Goal: Information Seeking & Learning: Check status

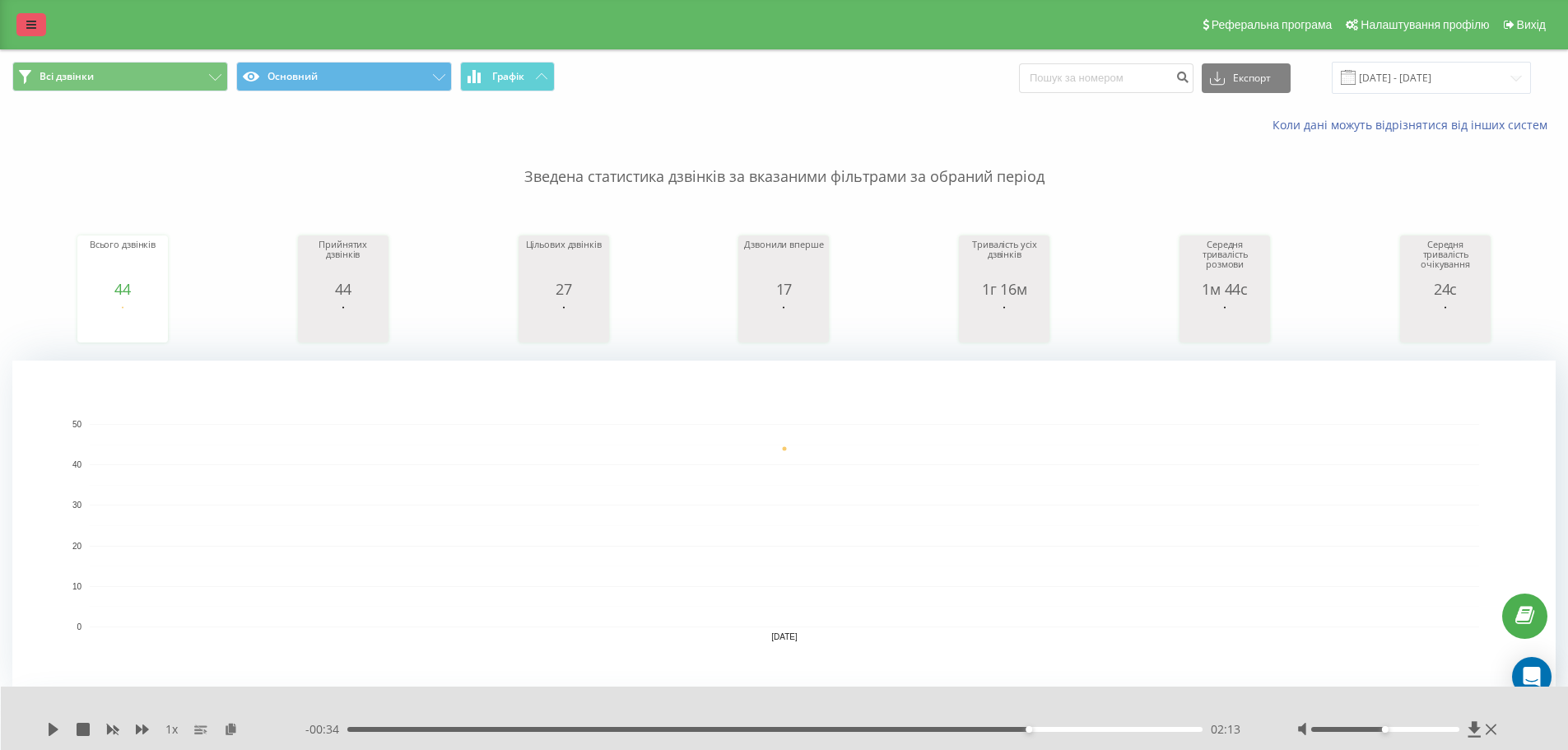
click at [32, 25] on icon at bounding box center [31, 24] width 10 height 11
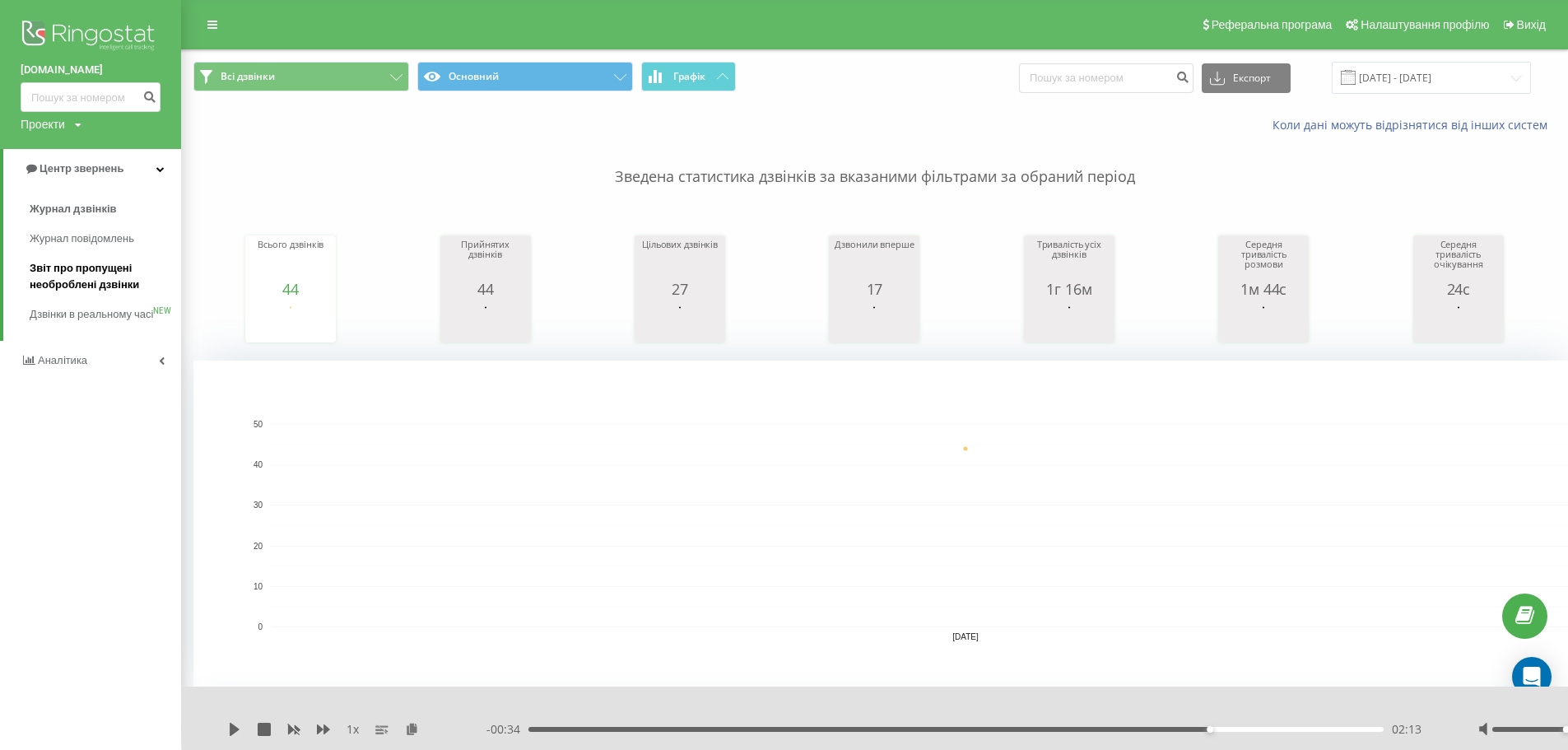
click at [103, 276] on span "Звіт про пропущені необроблені дзвінки" at bounding box center [101, 276] width 143 height 33
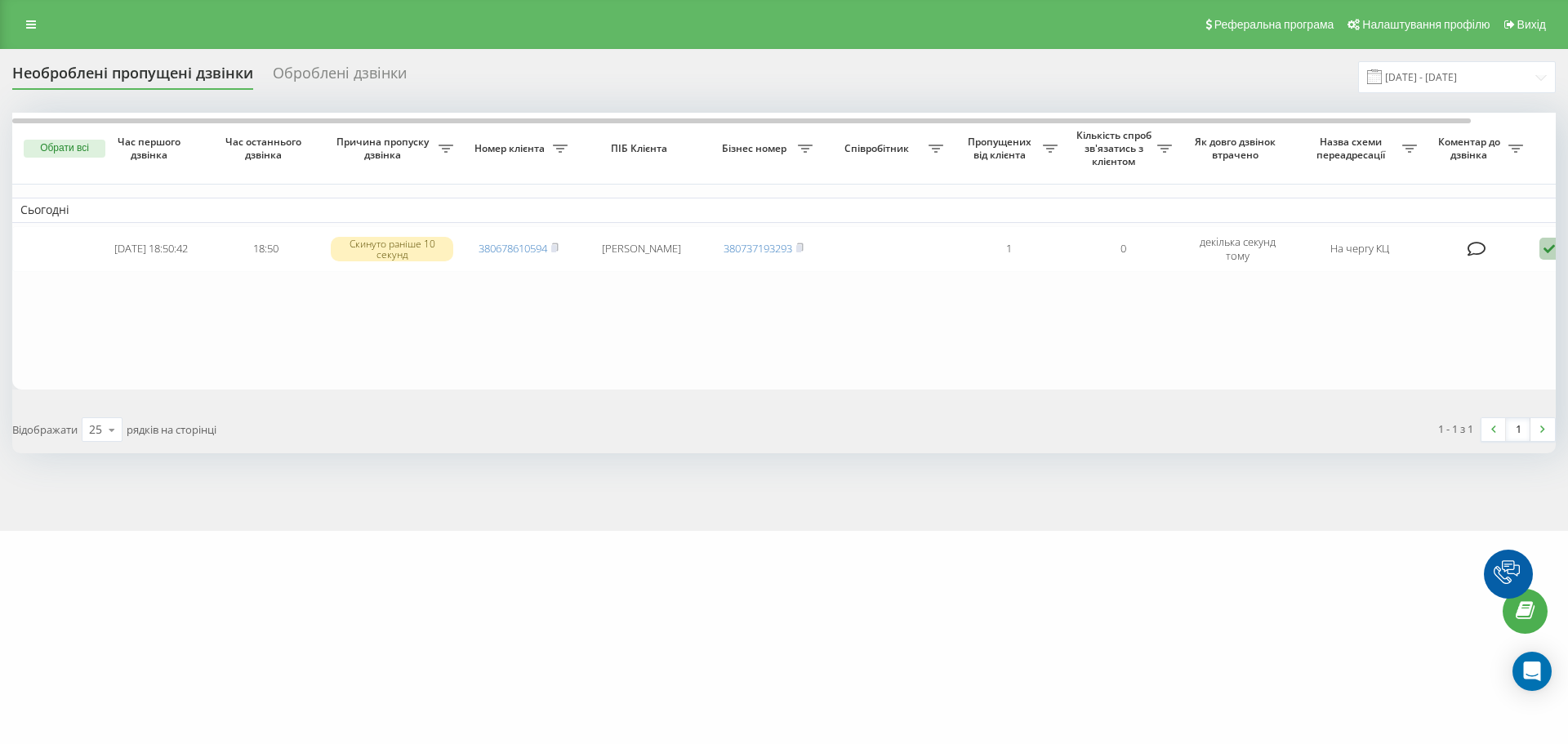
click at [1541, 248] on icon at bounding box center [1549, 248] width 19 height 22
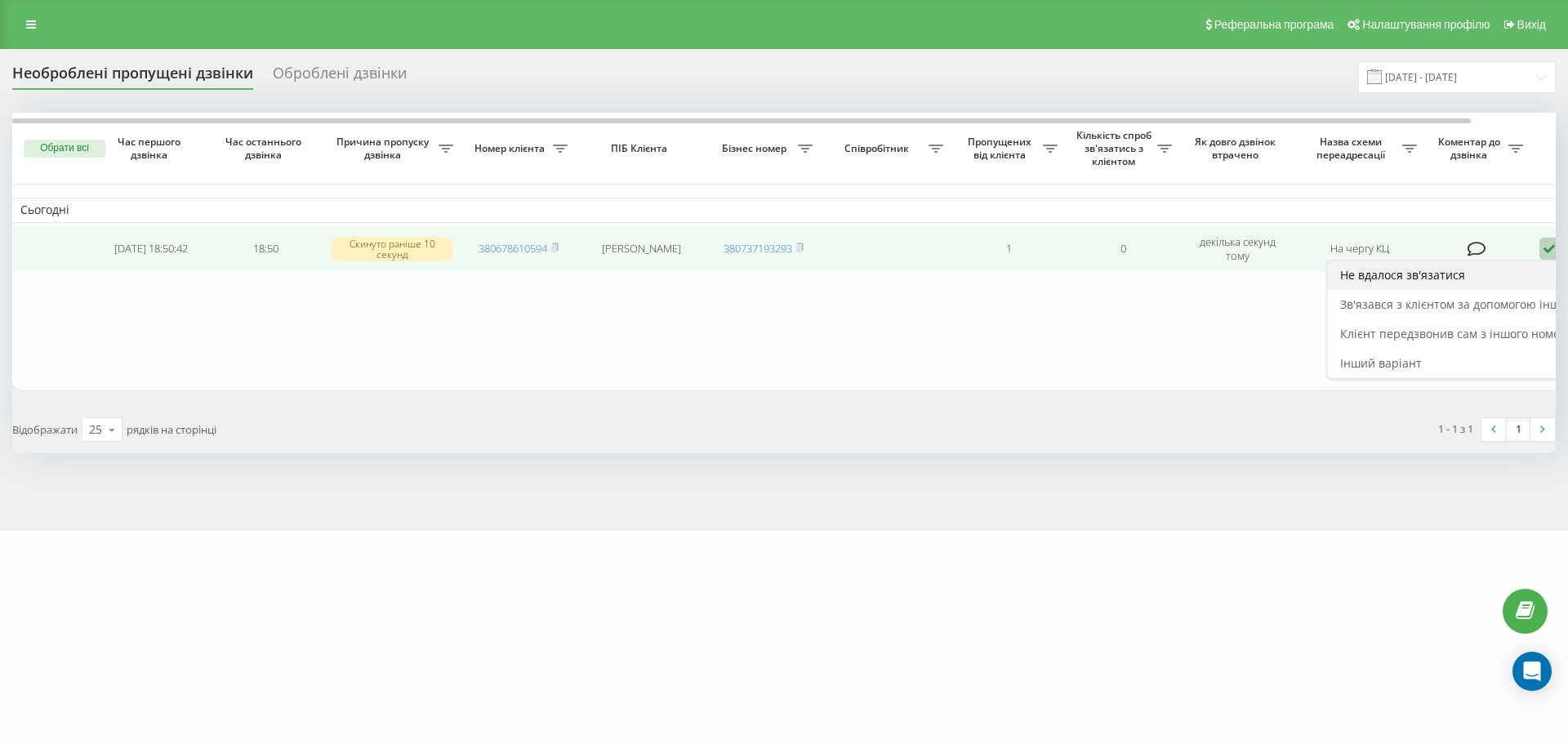
click at [1453, 276] on span "Не вдалося зв'язатися" at bounding box center [1402, 274] width 125 height 16
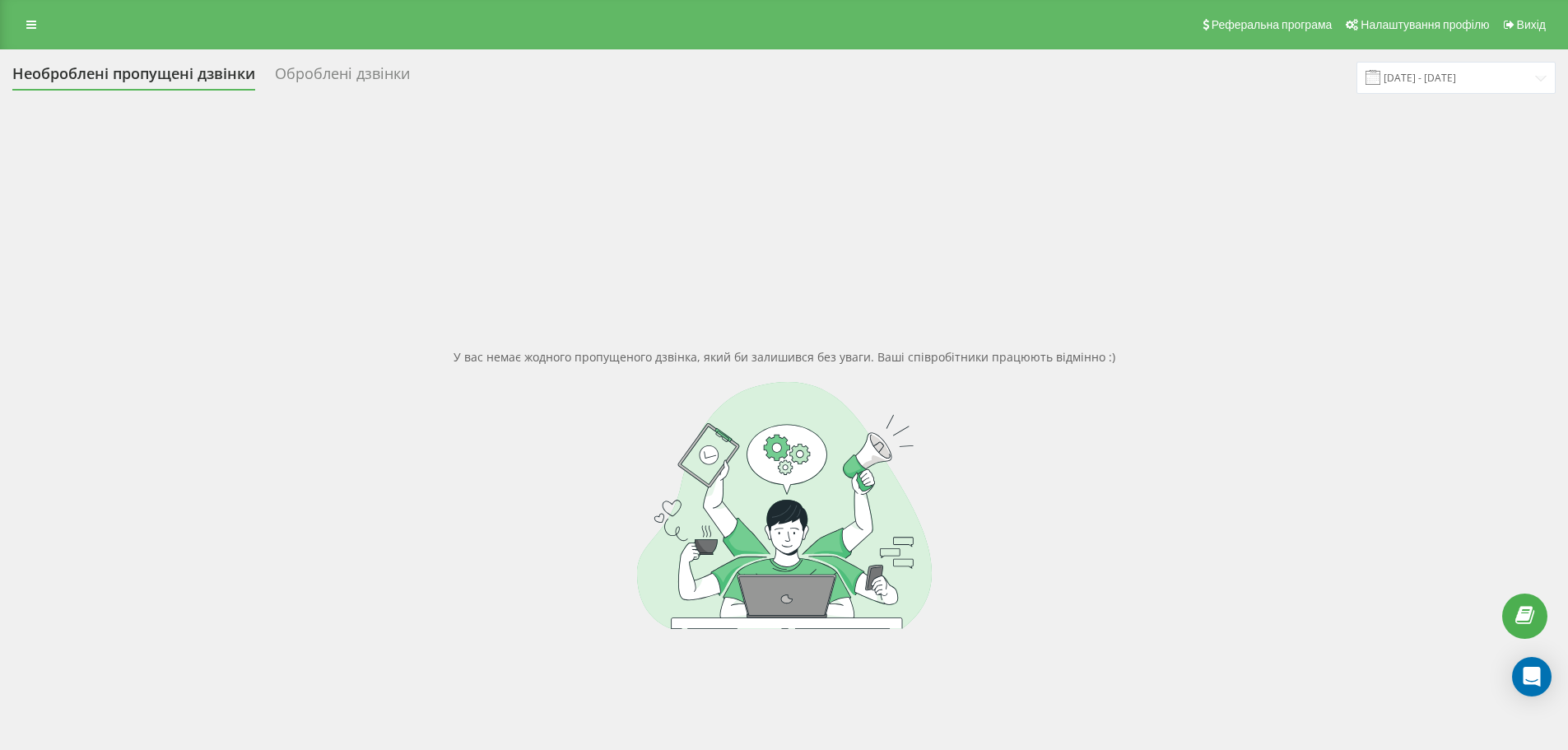
click at [27, 26] on icon at bounding box center [31, 24] width 10 height 11
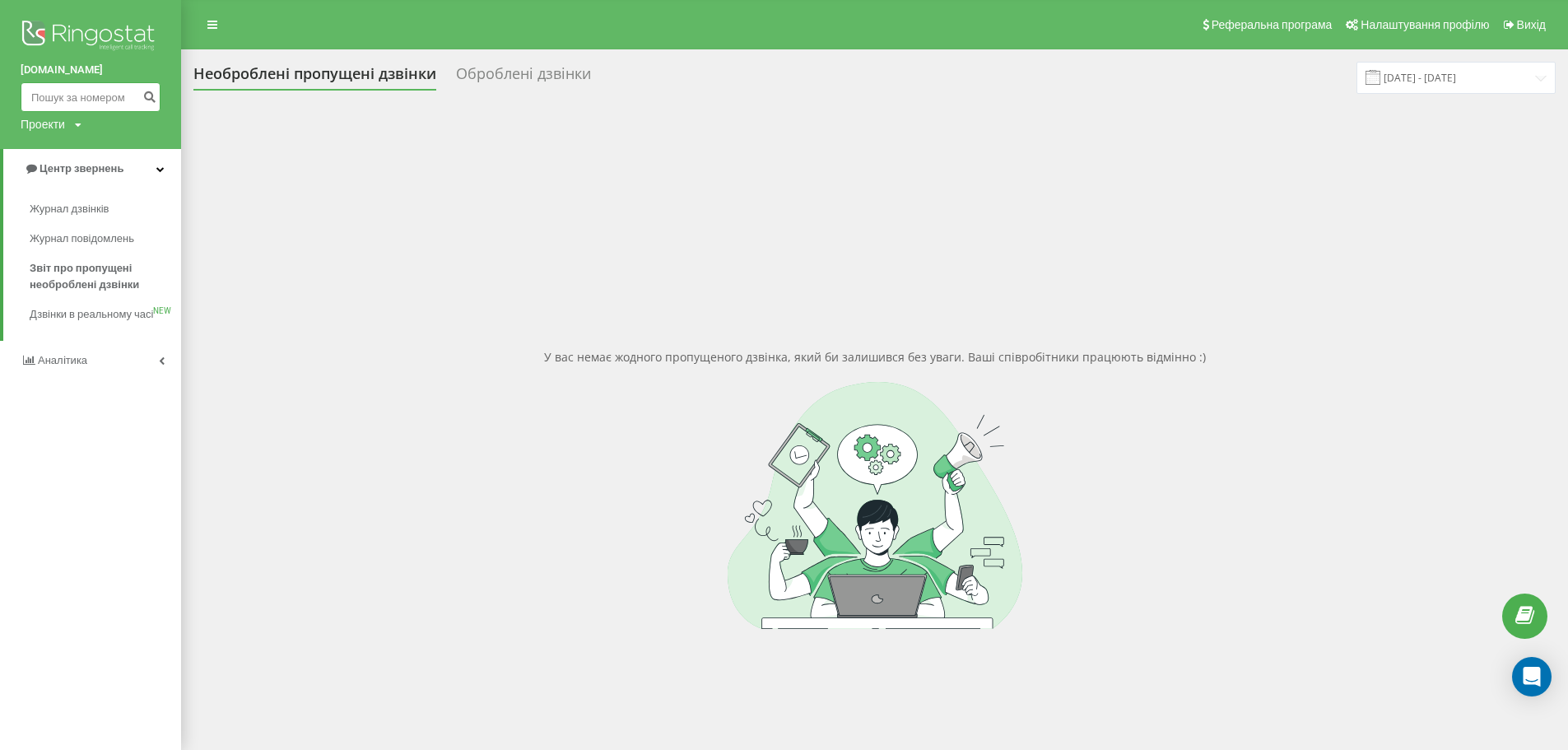
click at [95, 93] on input at bounding box center [90, 97] width 140 height 30
paste input "0635760666"
type input "0635760666"
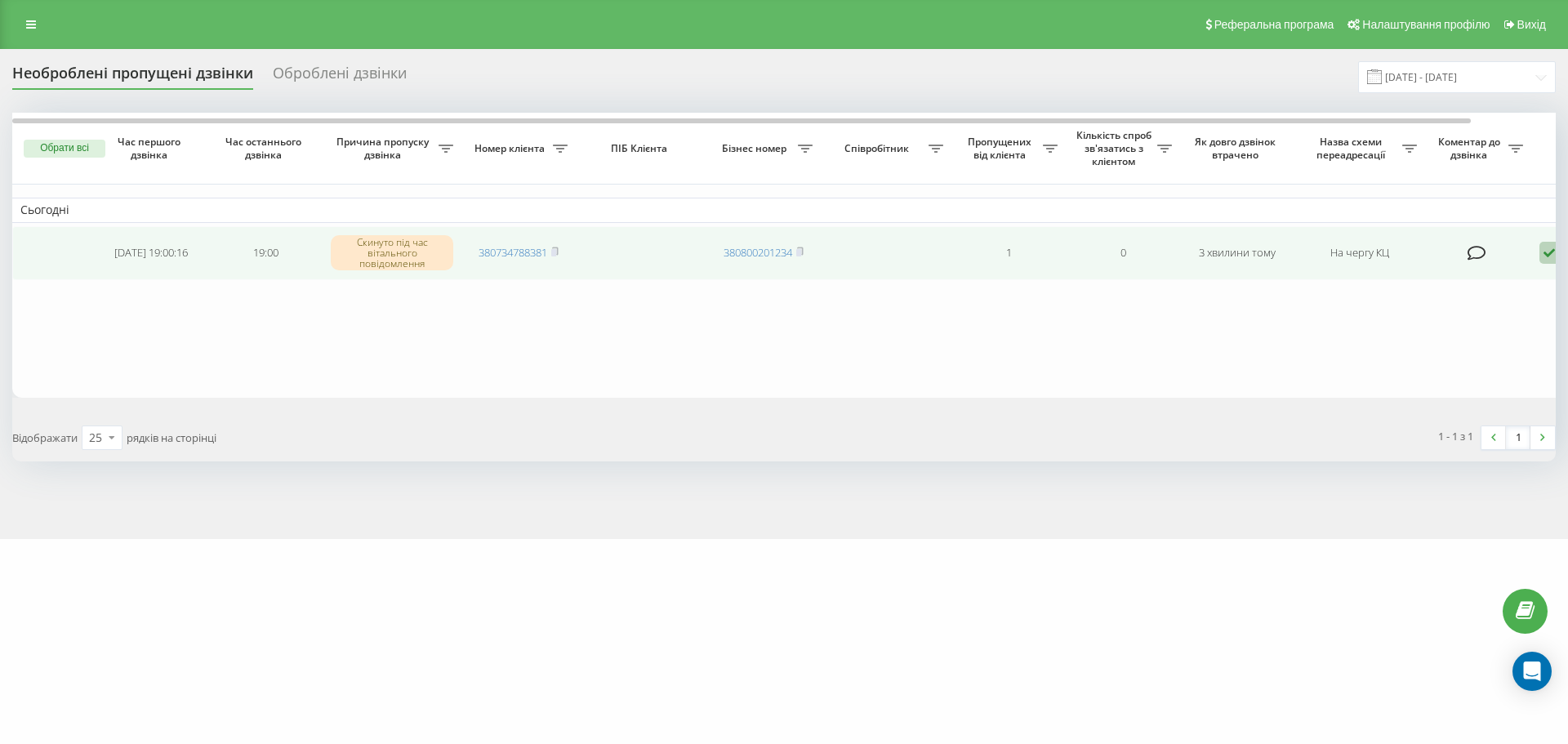
click at [1551, 254] on icon at bounding box center [1549, 253] width 19 height 22
click at [1528, 269] on div "Не вдалося зв'язатися" at bounding box center [1480, 280] width 306 height 29
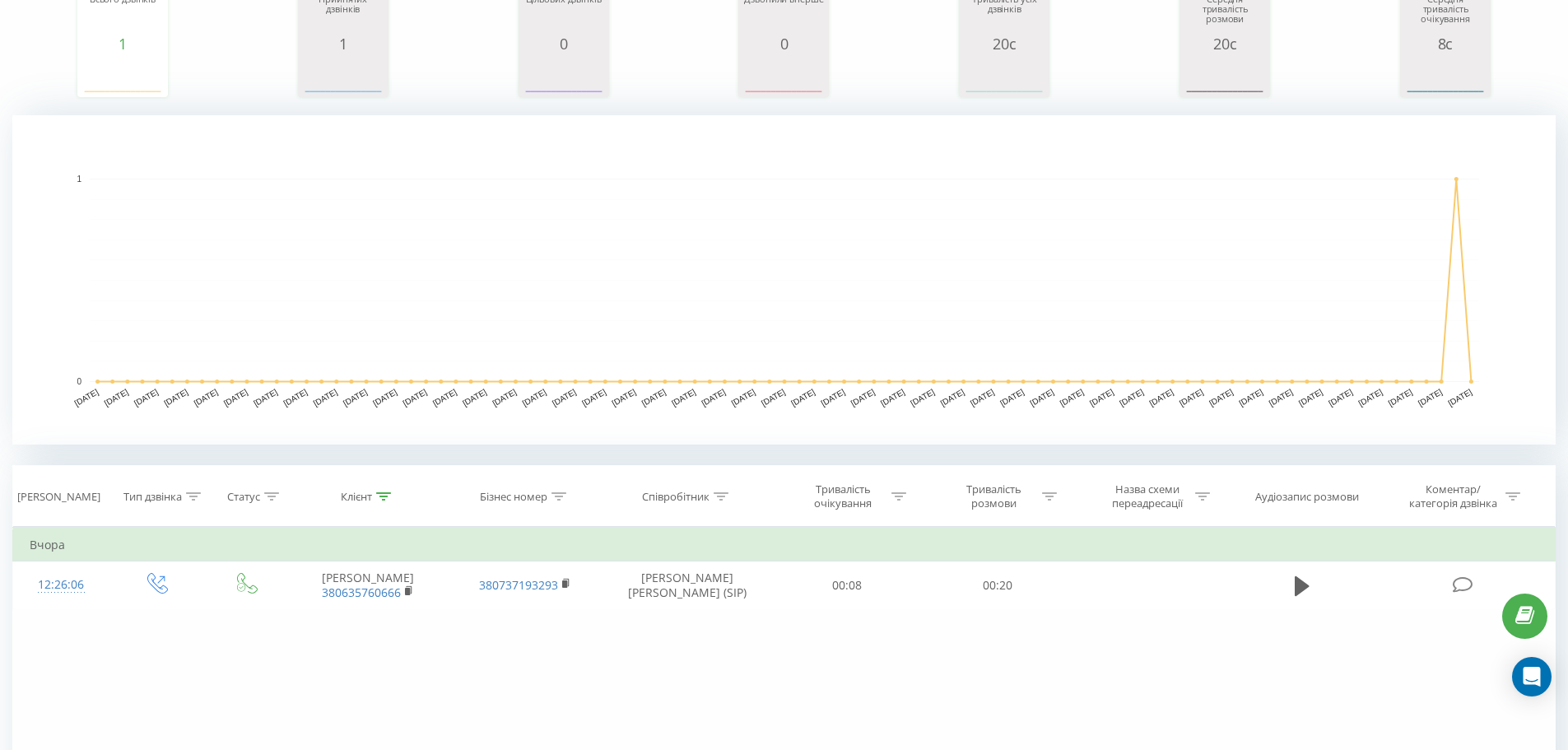
scroll to position [247, 0]
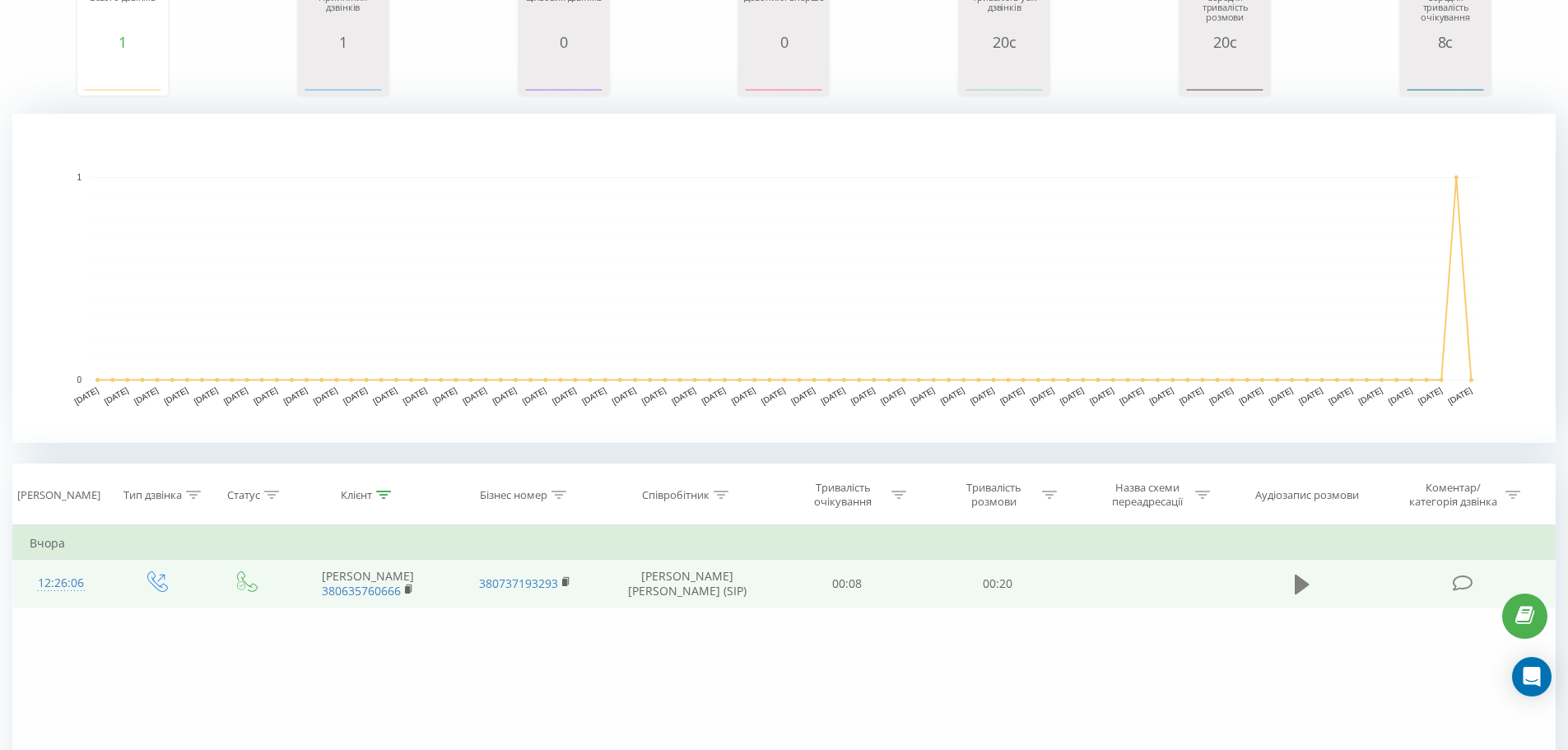
click at [1301, 585] on icon at bounding box center [1302, 583] width 15 height 19
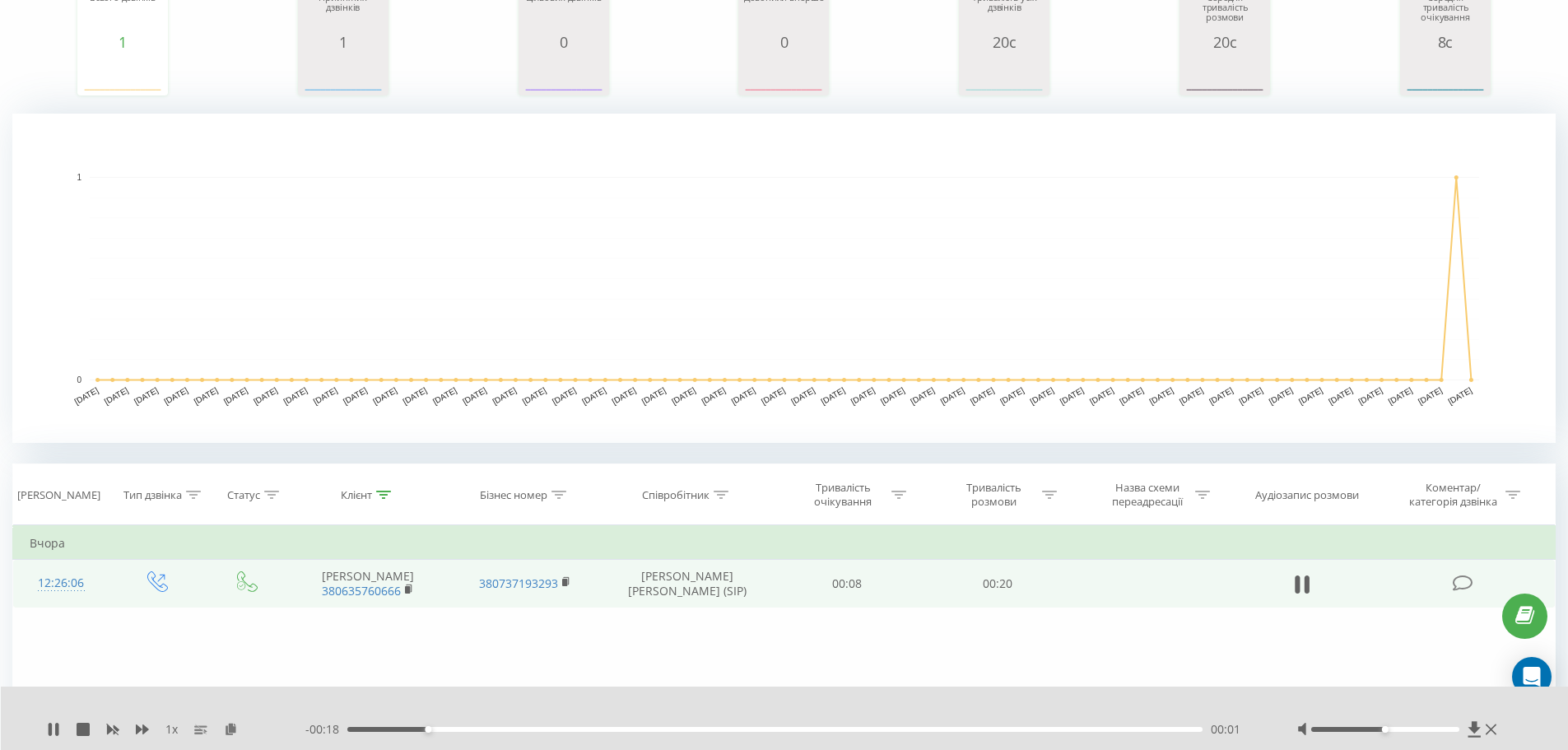
click at [1399, 731] on div at bounding box center [1385, 729] width 148 height 5
click at [1418, 728] on div at bounding box center [1385, 729] width 148 height 5
click at [1427, 727] on div at bounding box center [1385, 729] width 148 height 5
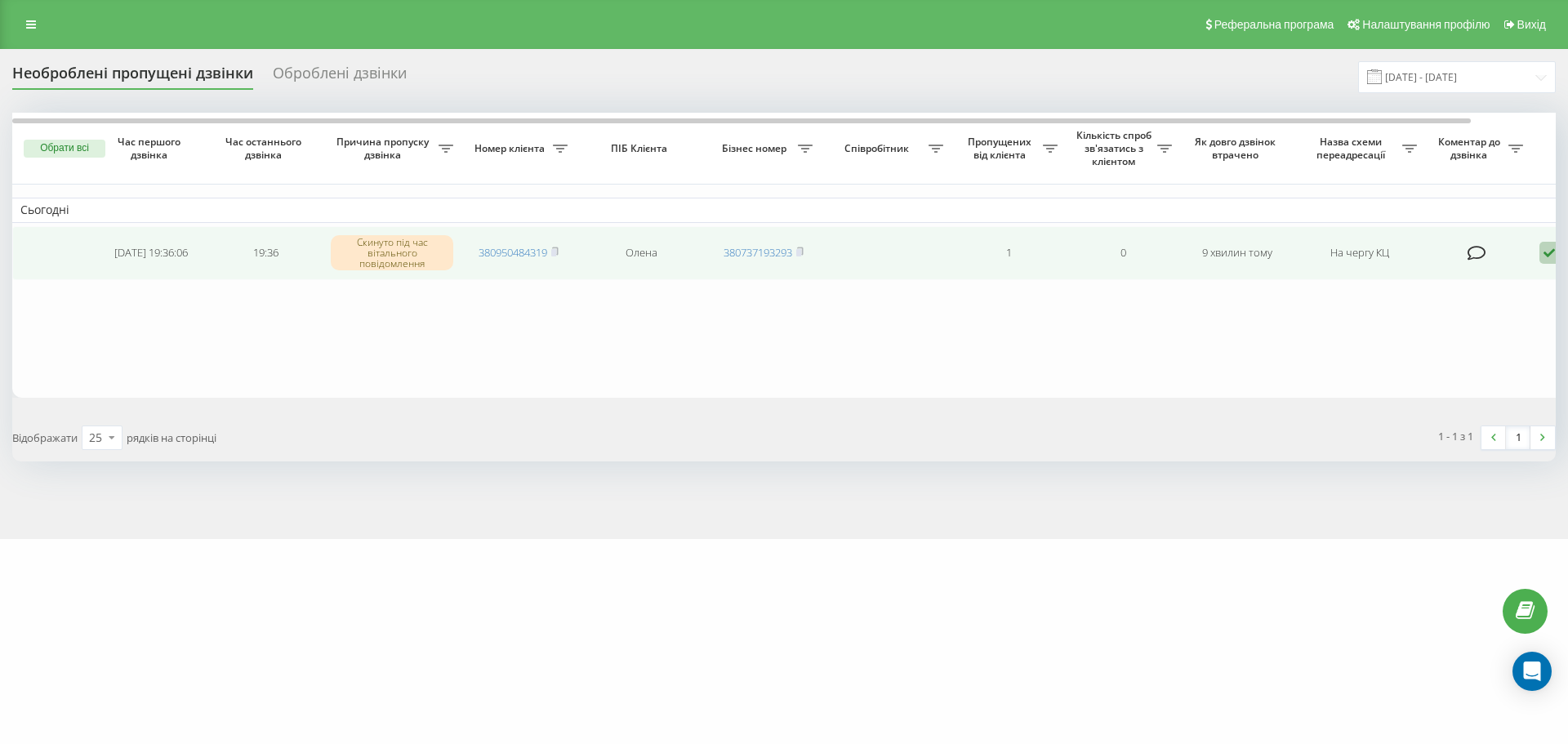
click at [1546, 256] on icon at bounding box center [1549, 253] width 19 height 22
click at [1513, 277] on div "Не вдалося зв'язатися" at bounding box center [1480, 280] width 306 height 29
